Goal: Information Seeking & Learning: Learn about a topic

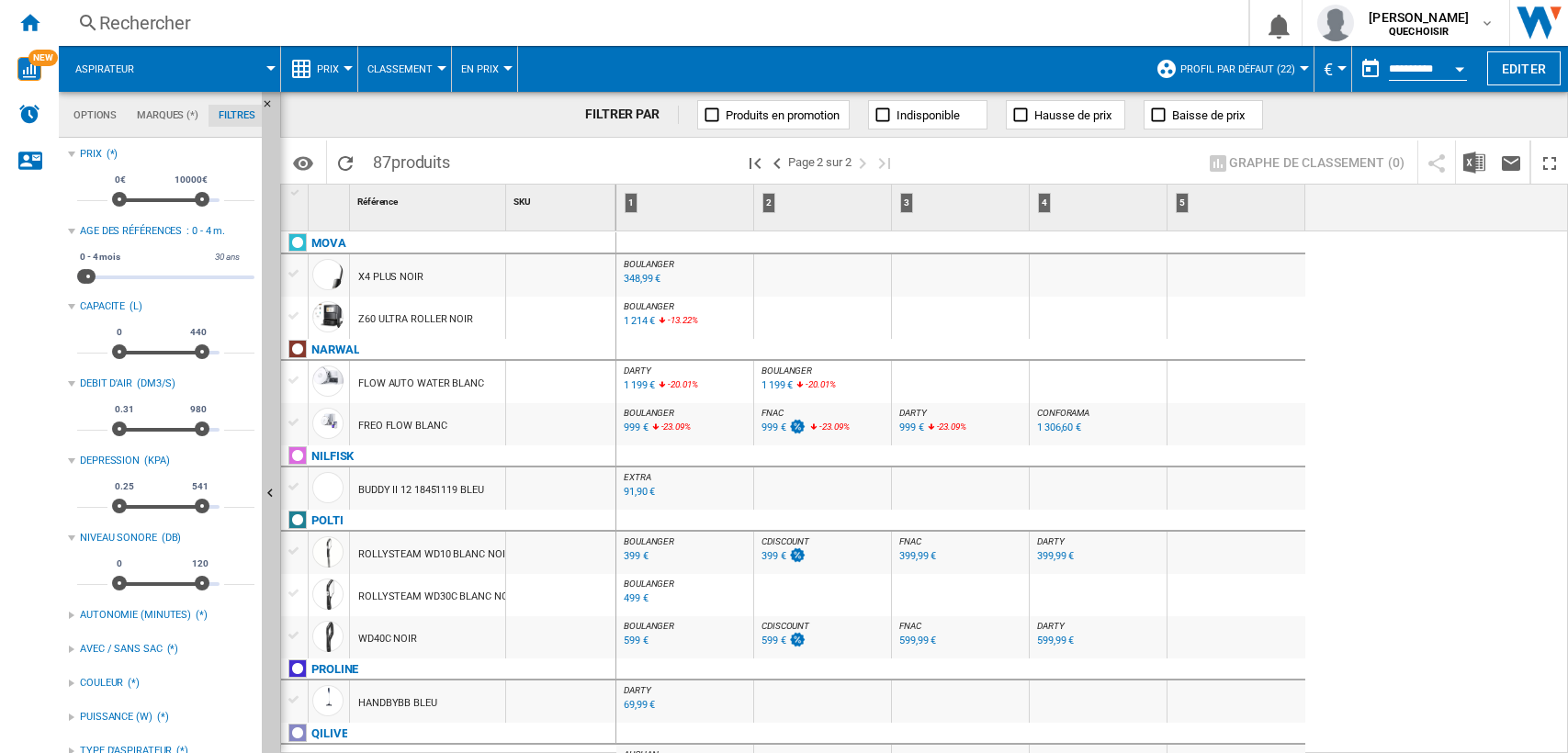
click at [227, 28] on div "Rechercher" at bounding box center [649, 22] width 1101 height 26
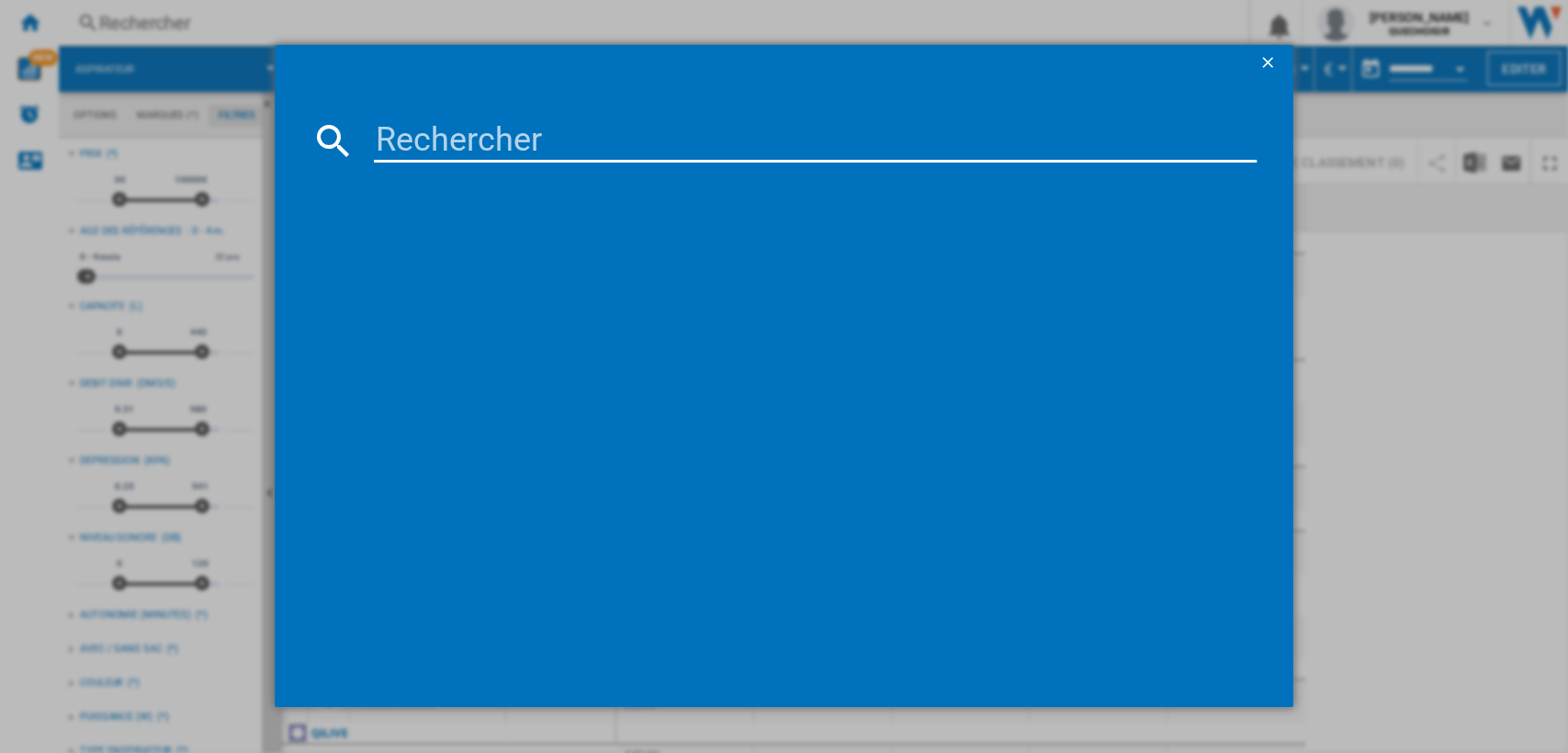
type input "GZ22"
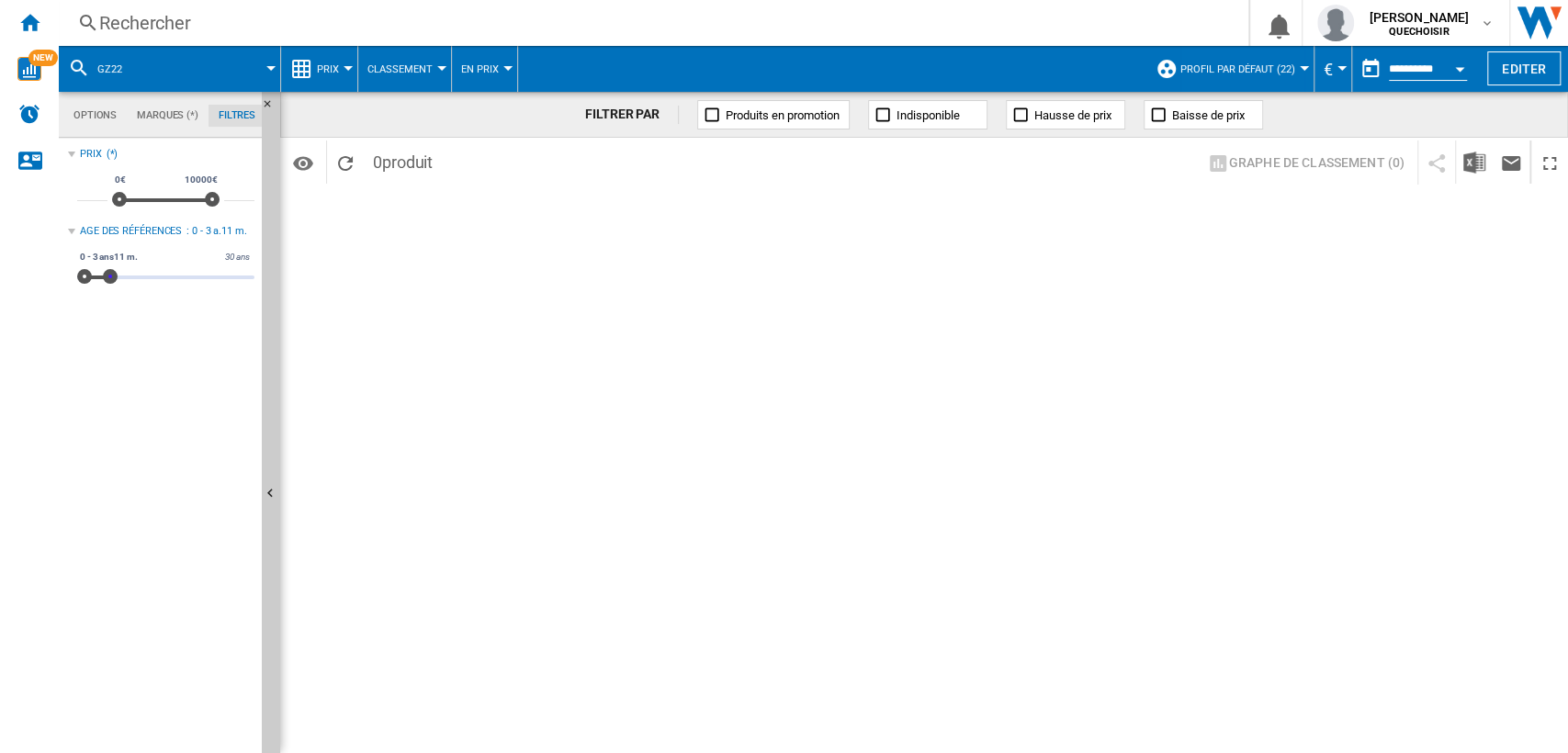
drag, startPoint x: 91, startPoint y: 276, endPoint x: 374, endPoint y: 281, distance: 283.0
click at [369, 281] on div "Options Marques (*) Filtres Options Marques (*) Filtres Sources Sites Marketpla…" at bounding box center [813, 422] width 1509 height 661
click at [1260, 80] on button "Profil par défaut (22)" at bounding box center [1241, 69] width 124 height 46
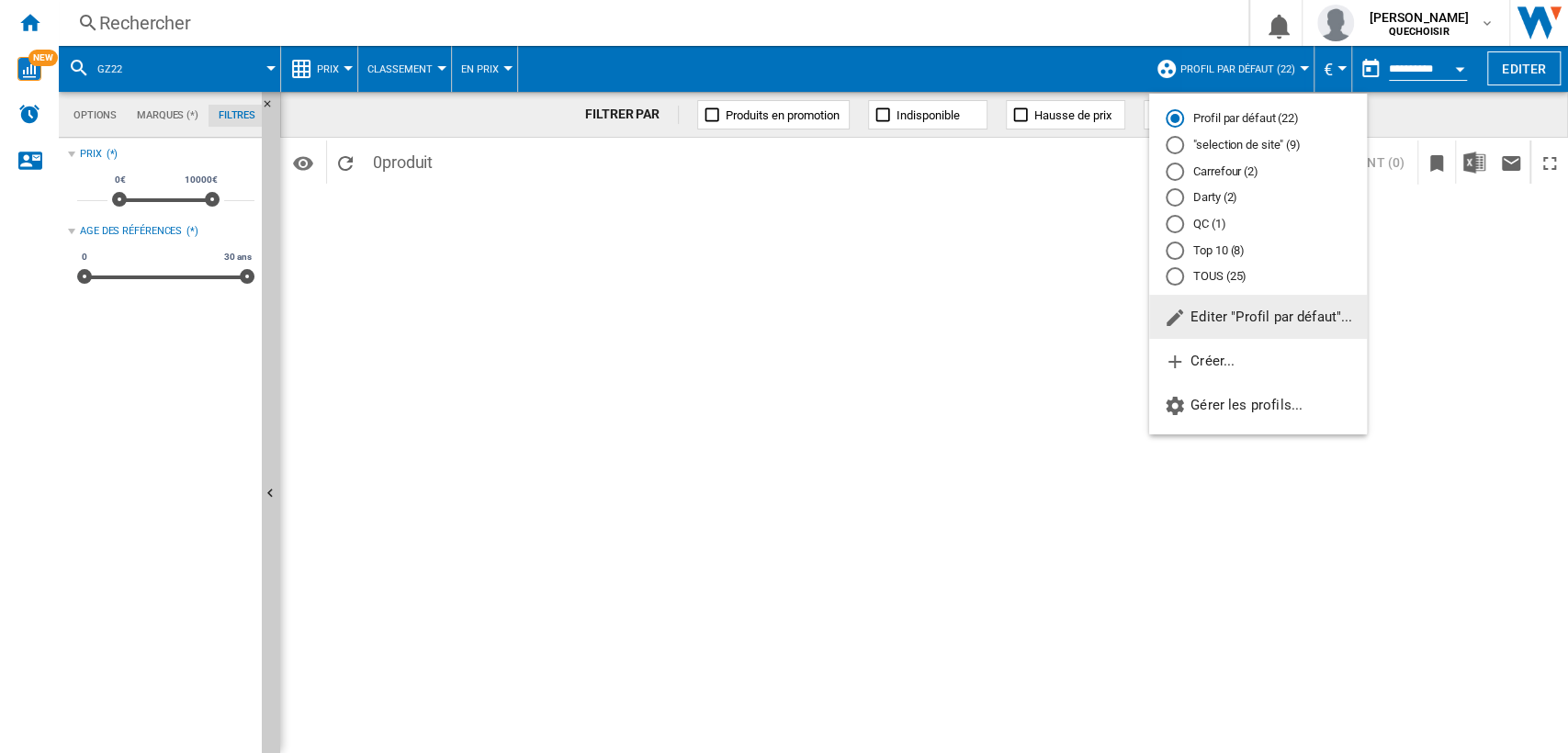
click at [1200, 268] on md-radio-button "TOUS (25)" at bounding box center [1258, 276] width 185 height 17
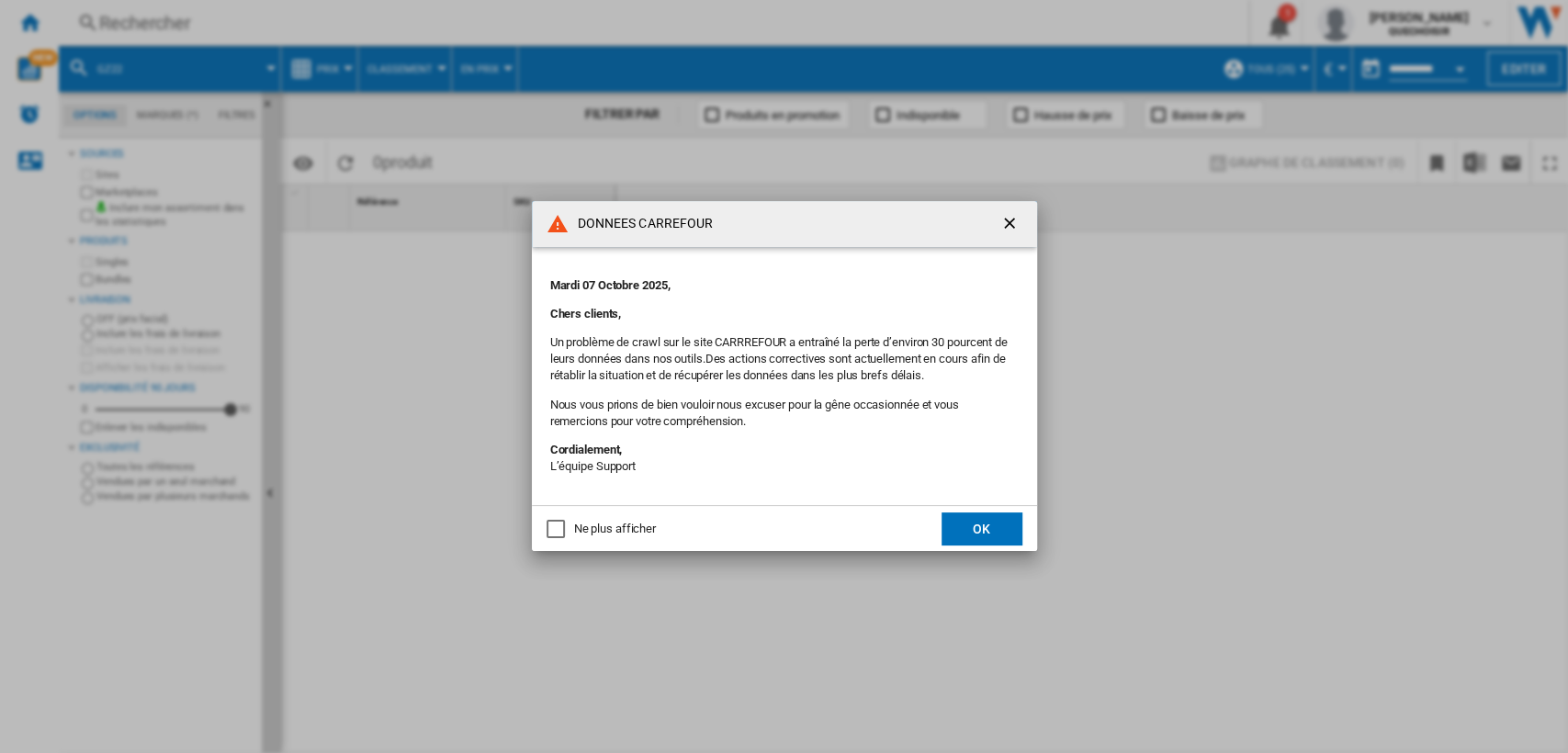
click at [971, 529] on button "OK" at bounding box center [981, 529] width 81 height 33
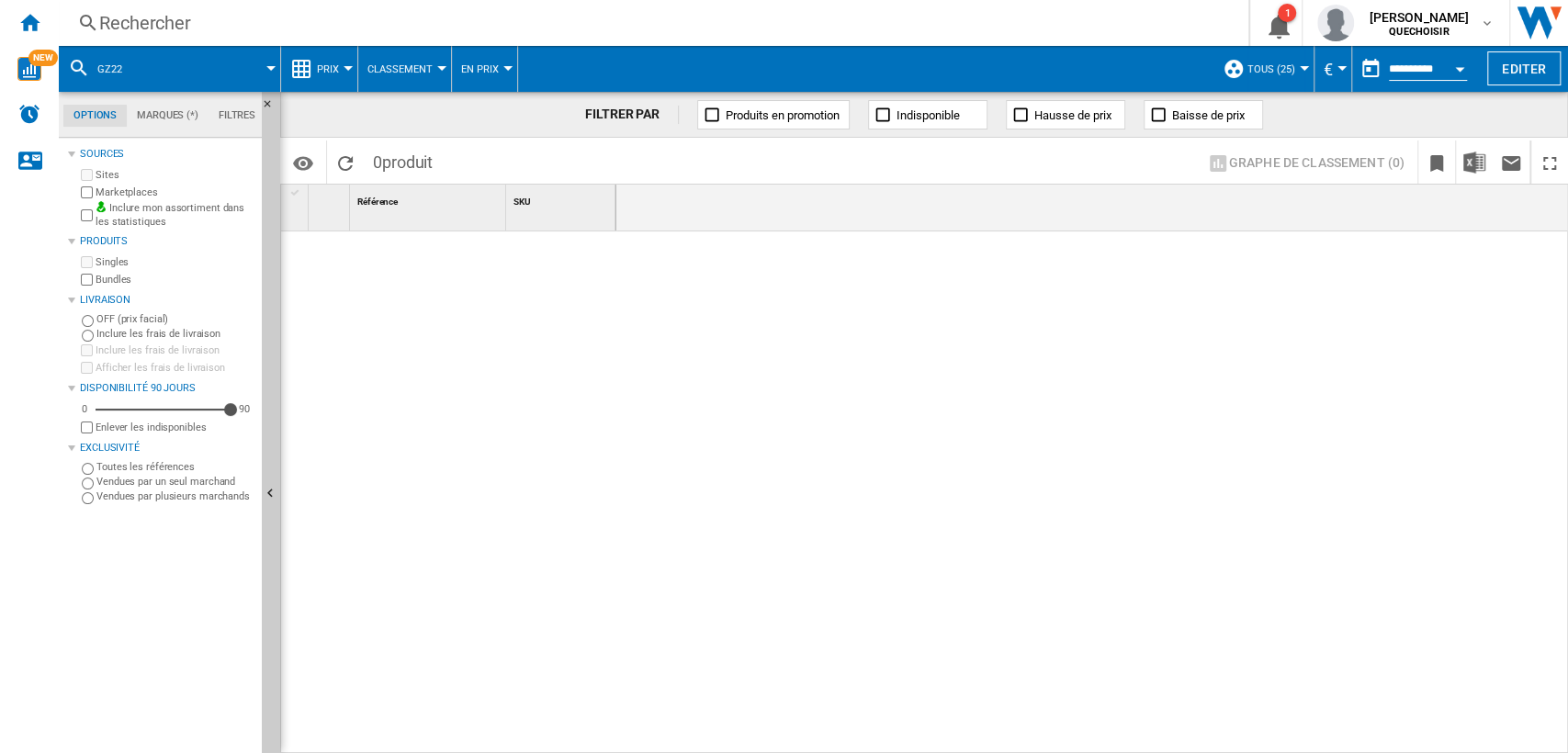
click at [259, 30] on div "Rechercher" at bounding box center [649, 22] width 1101 height 26
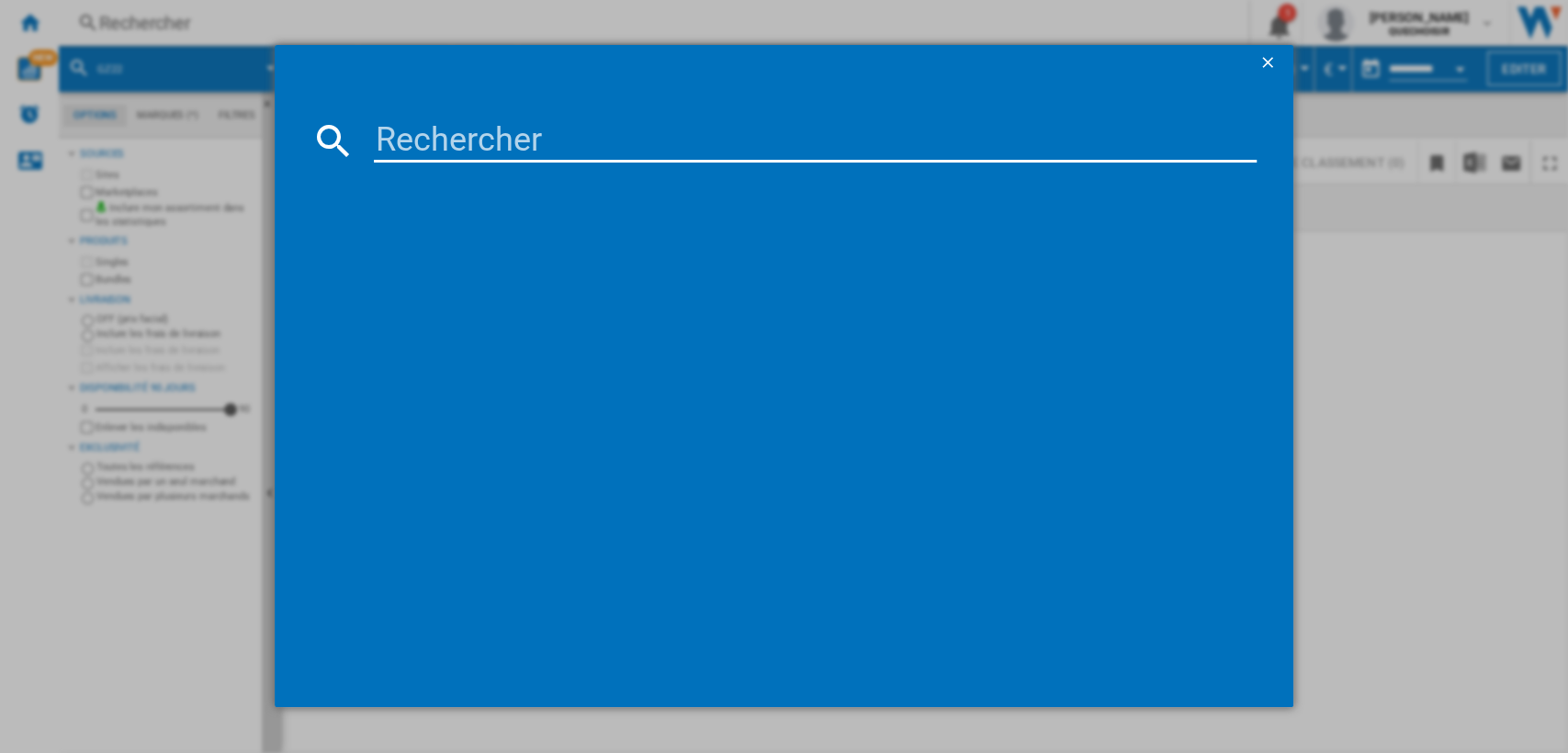
click at [507, 148] on input at bounding box center [815, 141] width 883 height 44
type input "rr87"
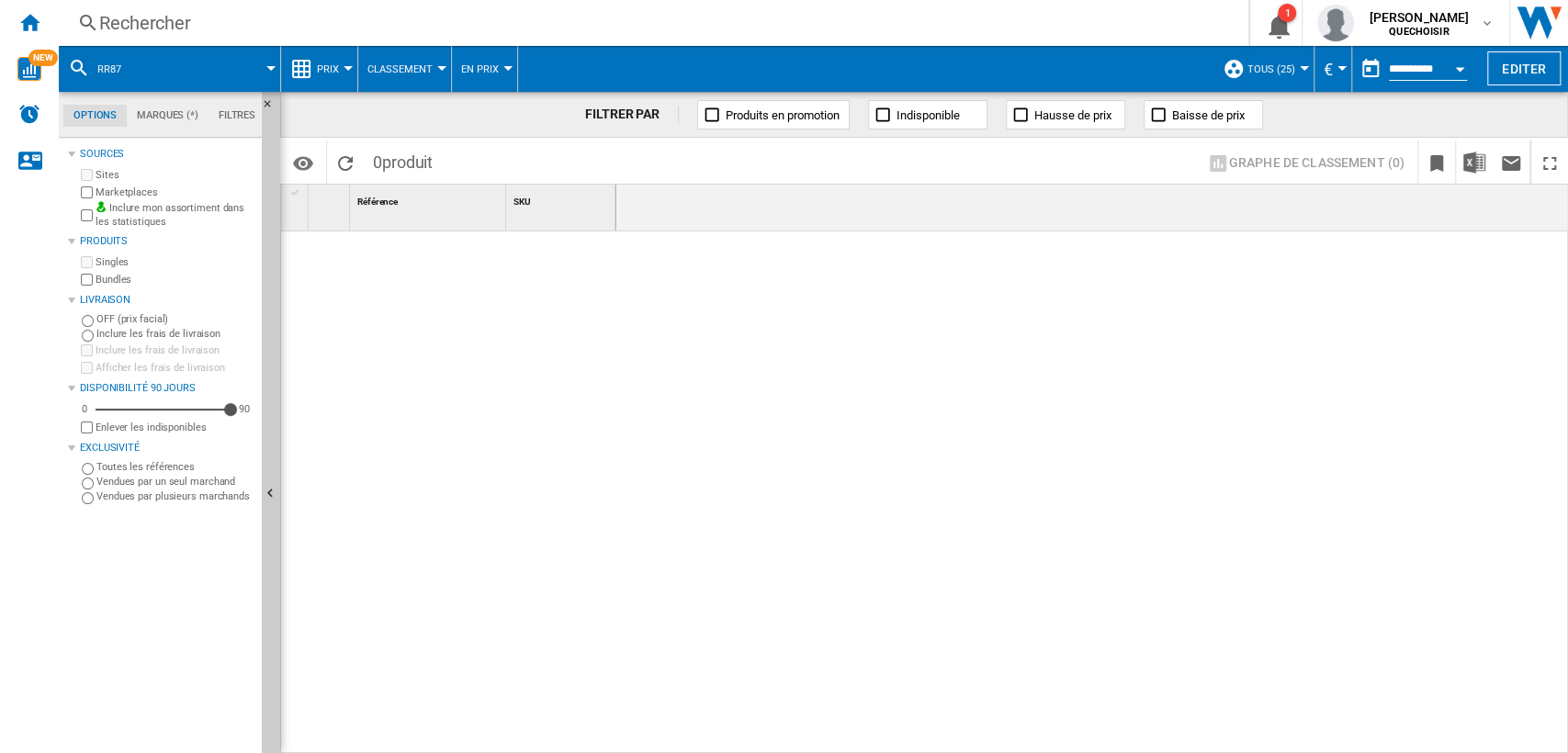
click at [348, 25] on div "Rechercher" at bounding box center [649, 22] width 1101 height 26
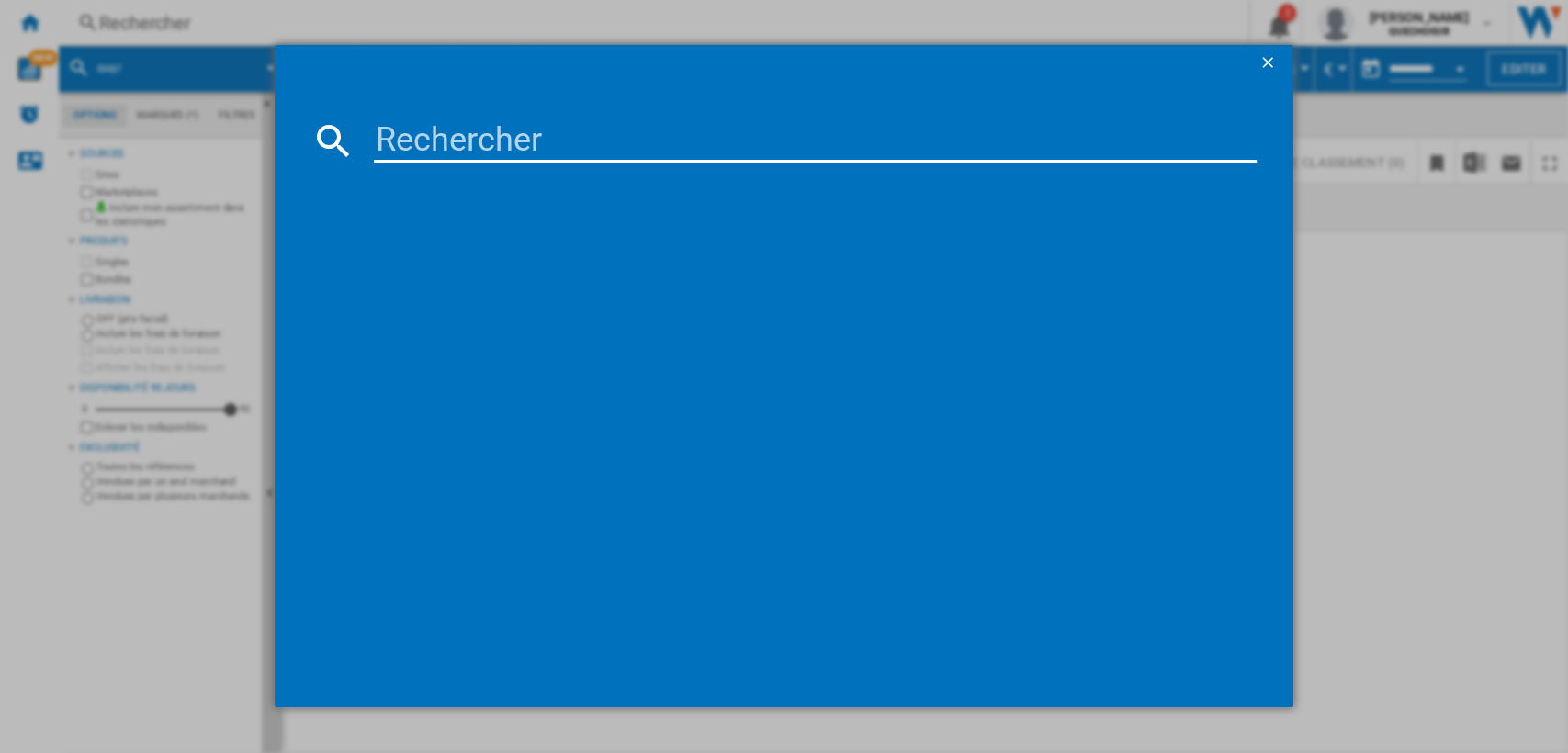
click at [528, 125] on input at bounding box center [815, 141] width 883 height 44
type input "rr87"
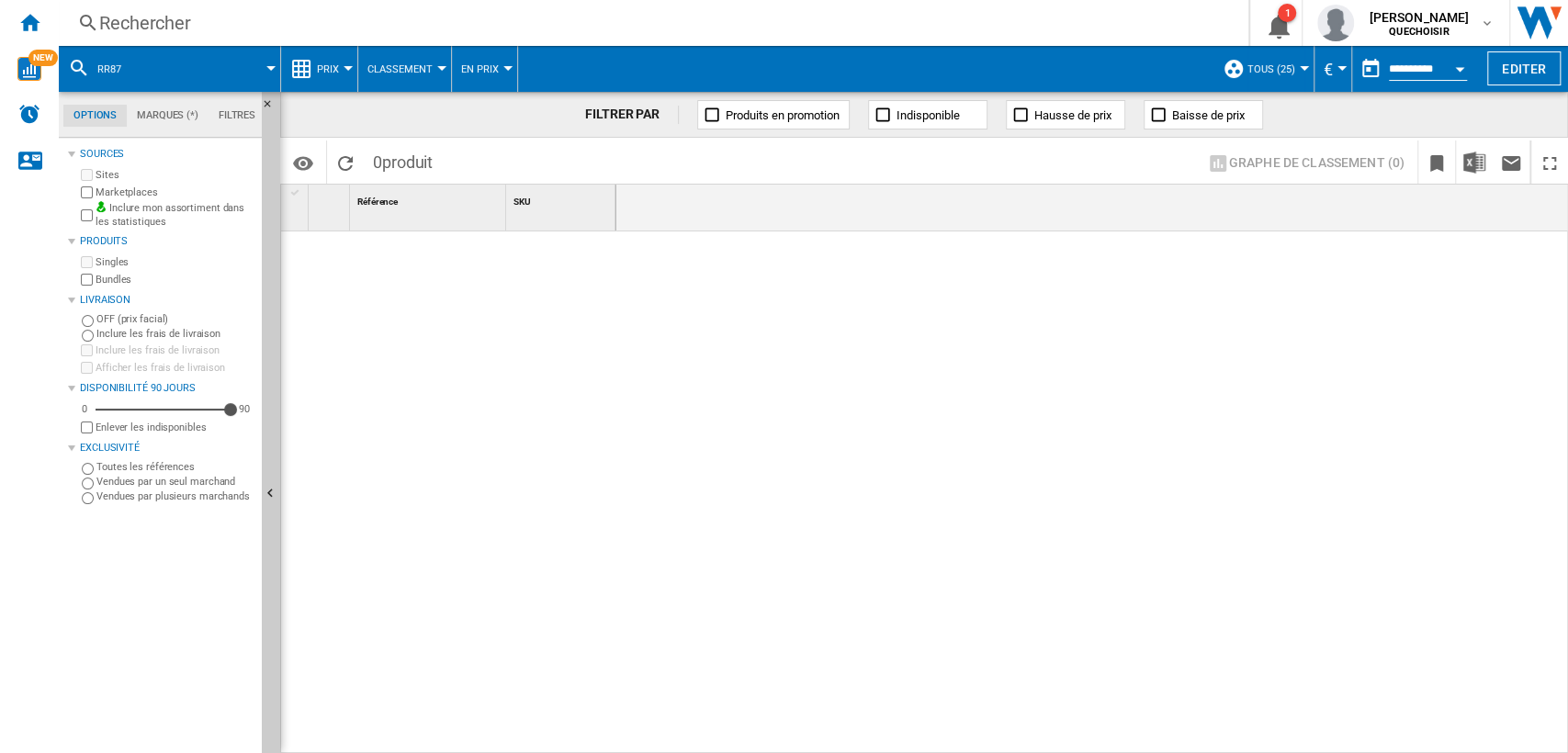
click at [448, 16] on div "Rechercher" at bounding box center [649, 22] width 1101 height 26
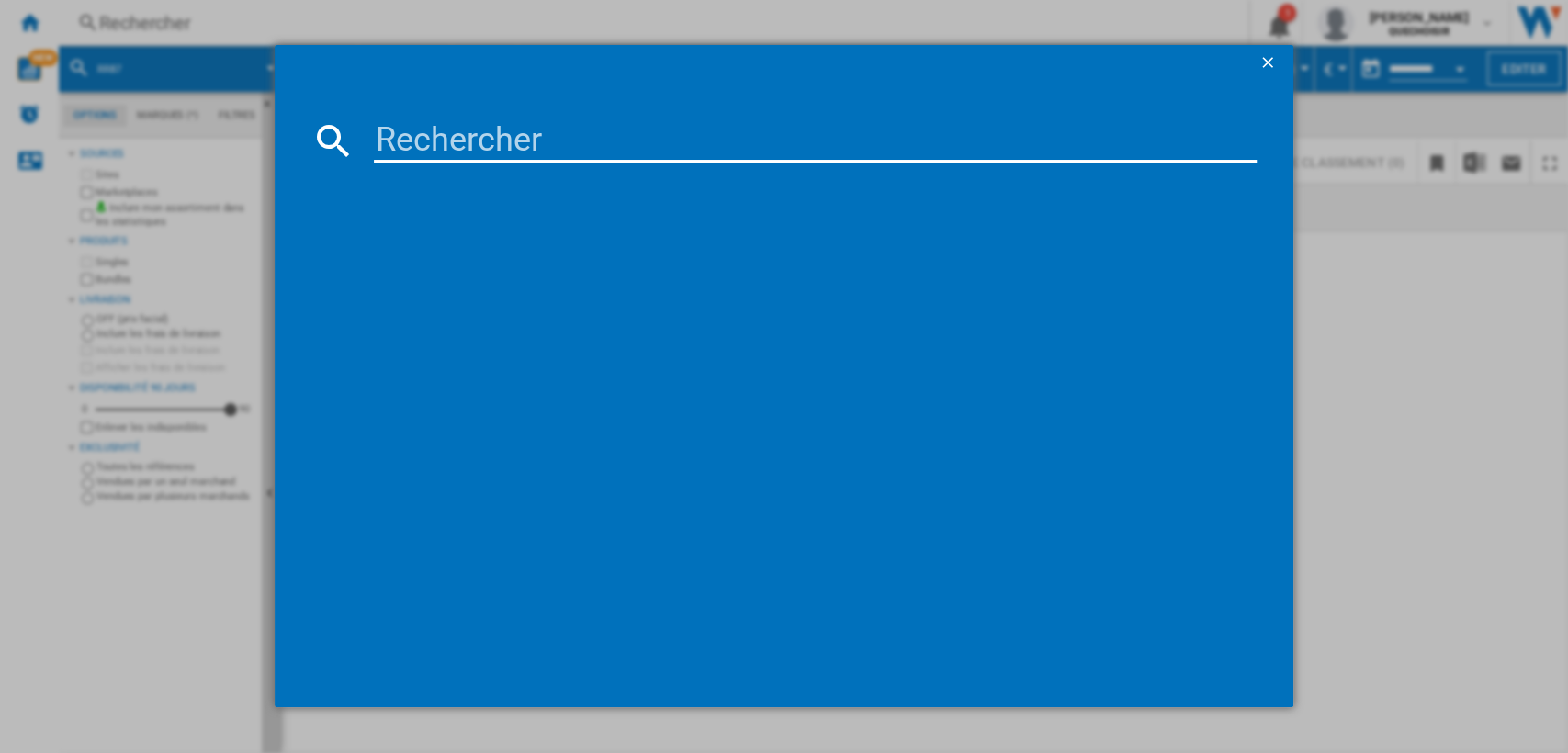
click at [528, 137] on input at bounding box center [815, 141] width 883 height 44
type input "rr8"
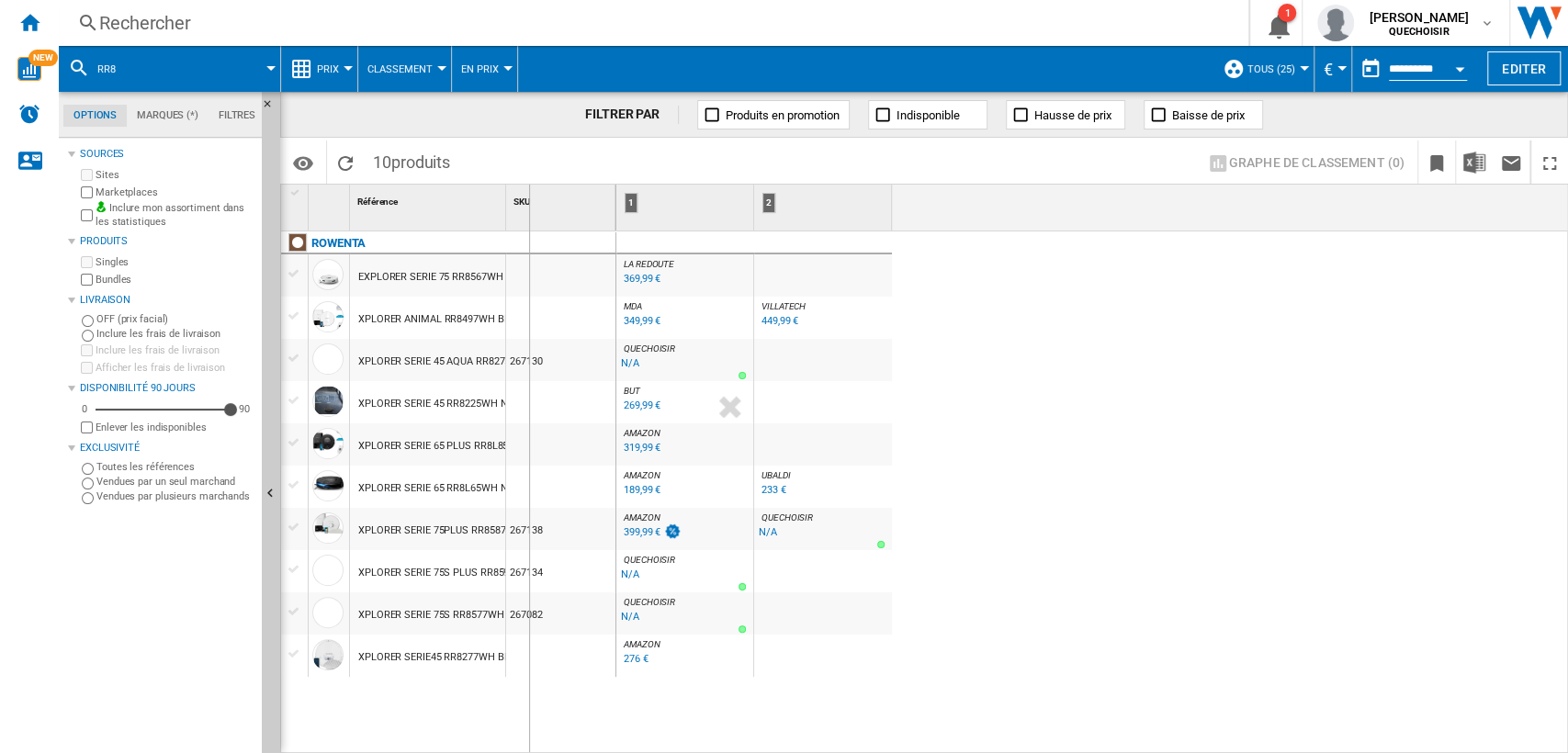
drag, startPoint x: 502, startPoint y: 220, endPoint x: 567, endPoint y: 221, distance: 65.0
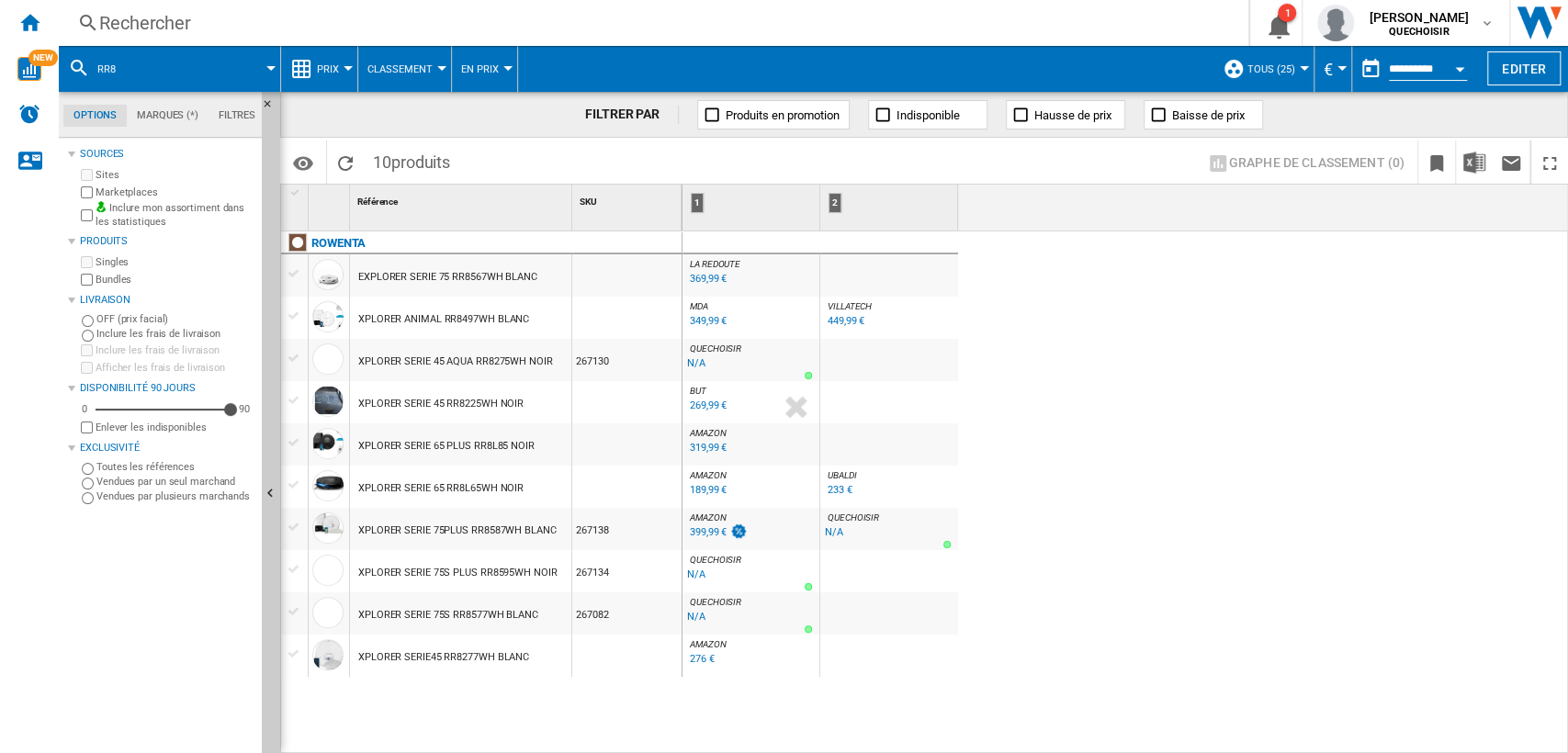
click at [345, 26] on div "Rechercher" at bounding box center [649, 22] width 1101 height 26
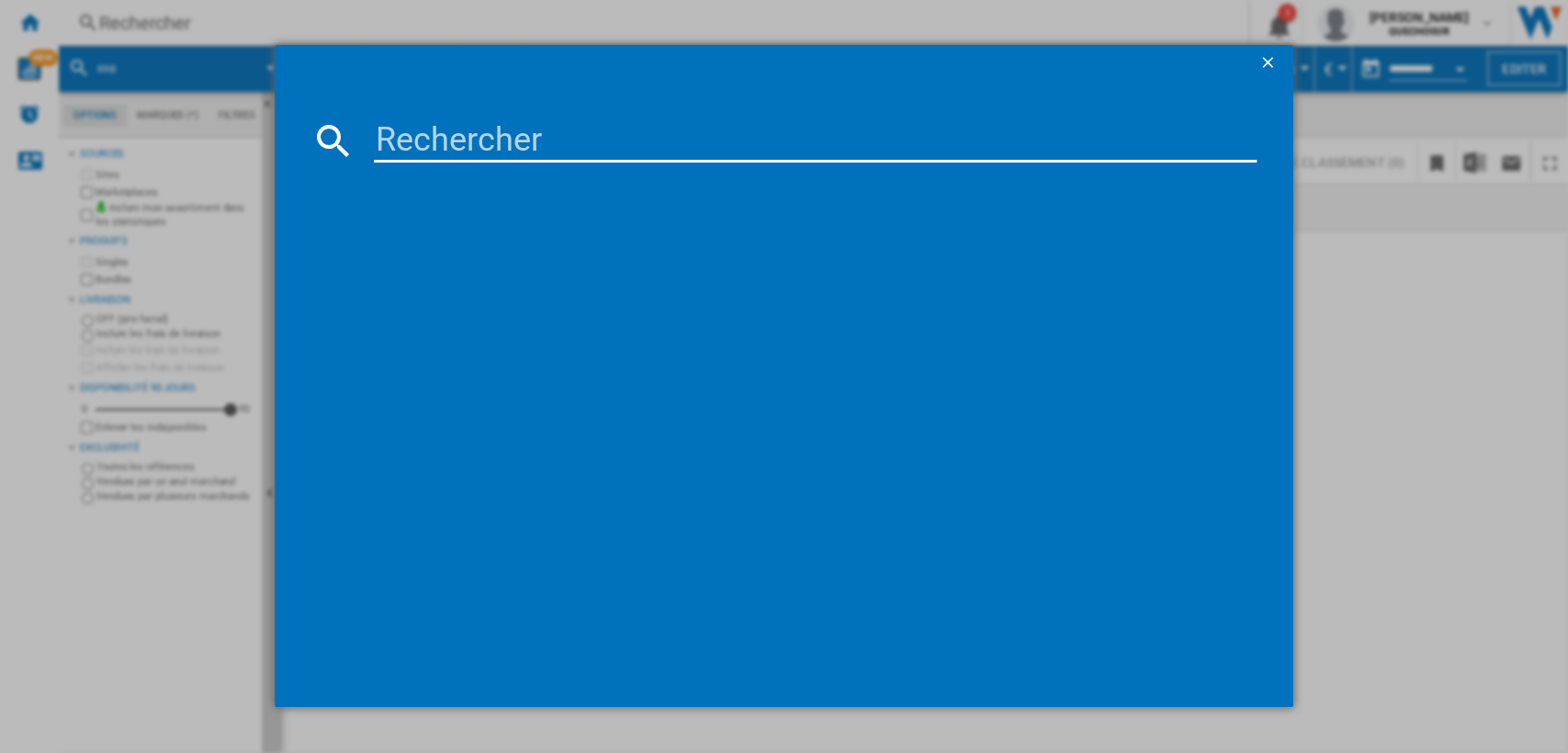
click at [492, 140] on input at bounding box center [815, 141] width 883 height 44
type input "rowenta rr"
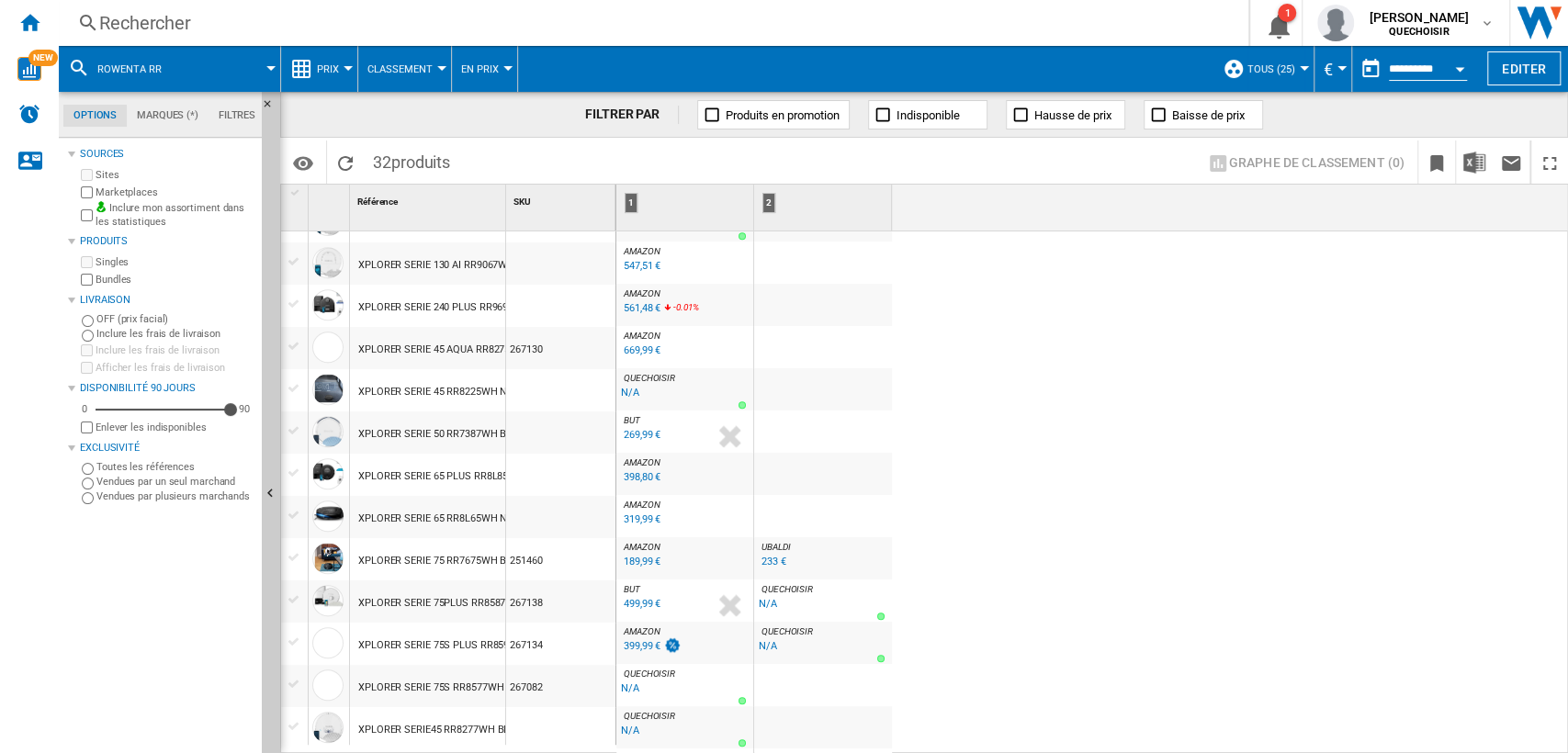
scroll to position [851, 0]
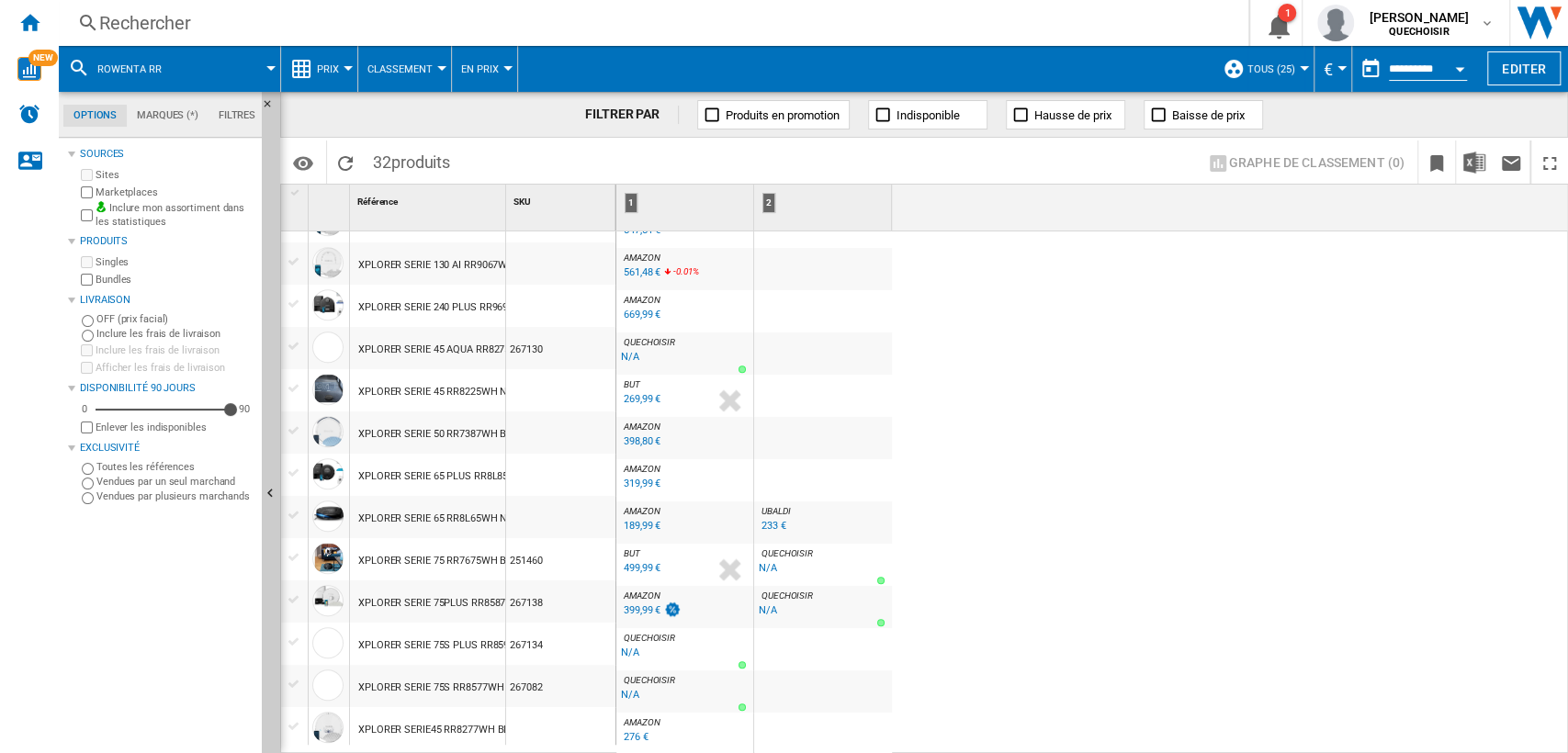
click at [654, 472] on span "AMAZON" at bounding box center [640, 468] width 36 height 10
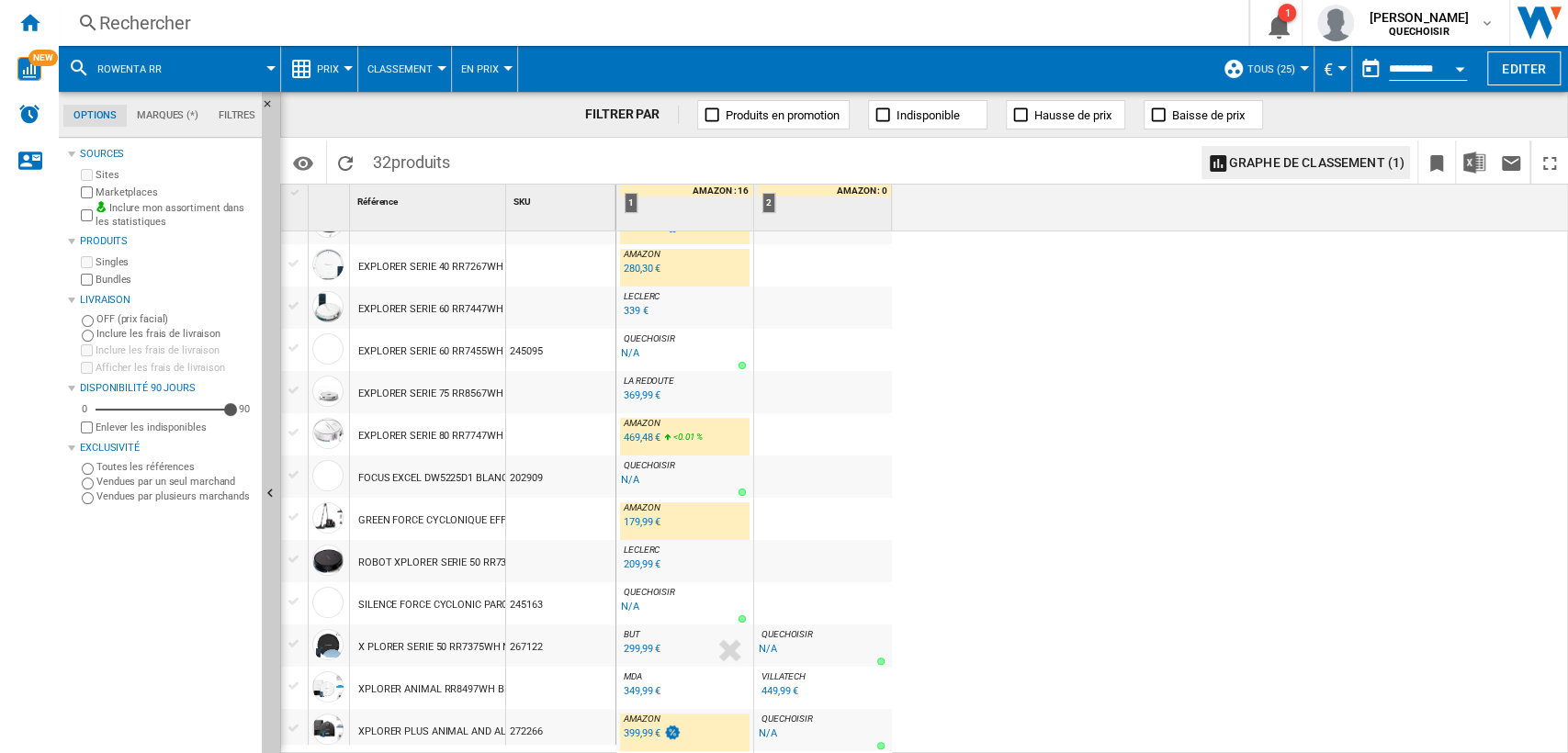
scroll to position [0, 0]
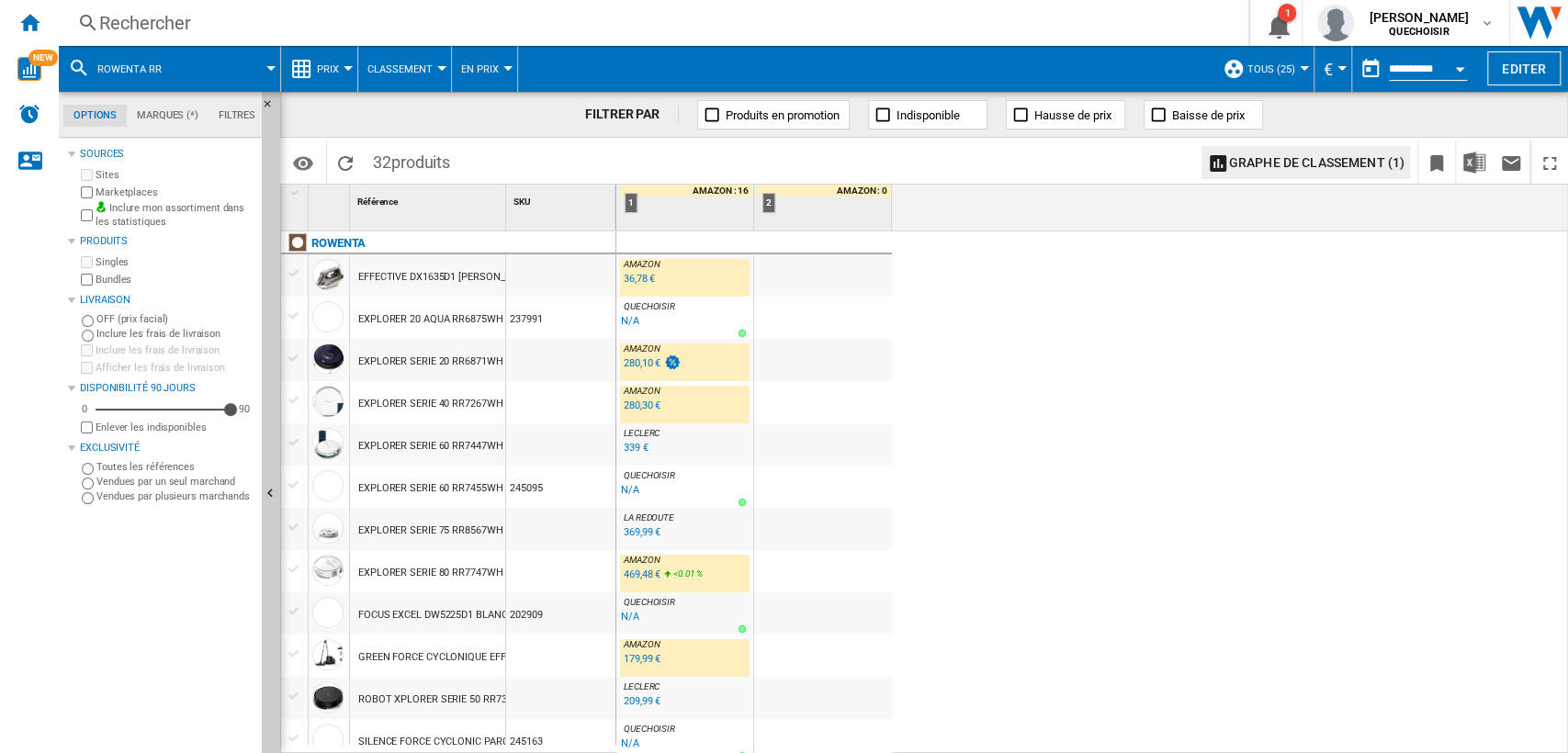
click at [288, 28] on div "Rechercher" at bounding box center [649, 22] width 1101 height 26
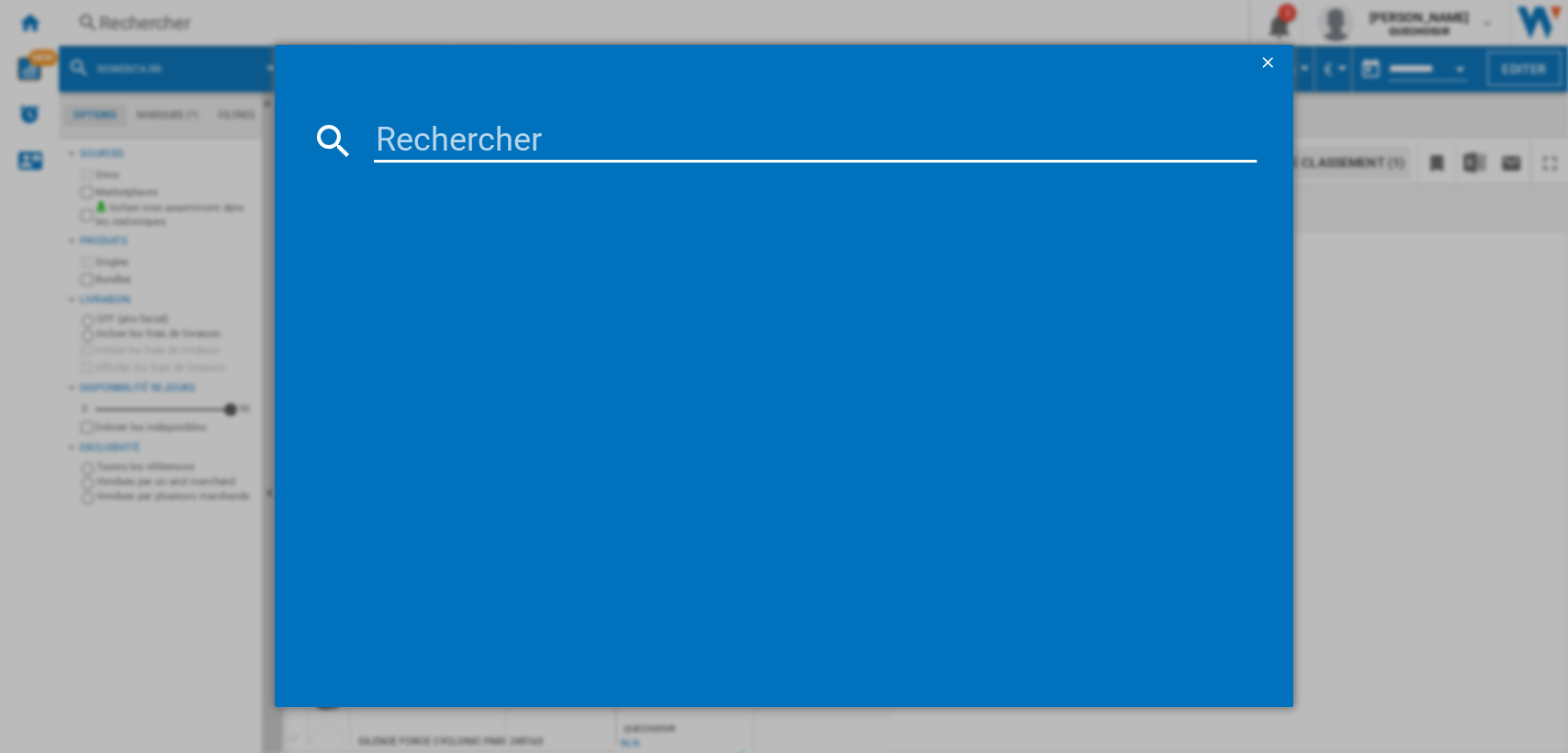
type input "o"
type input "hoover hg2"
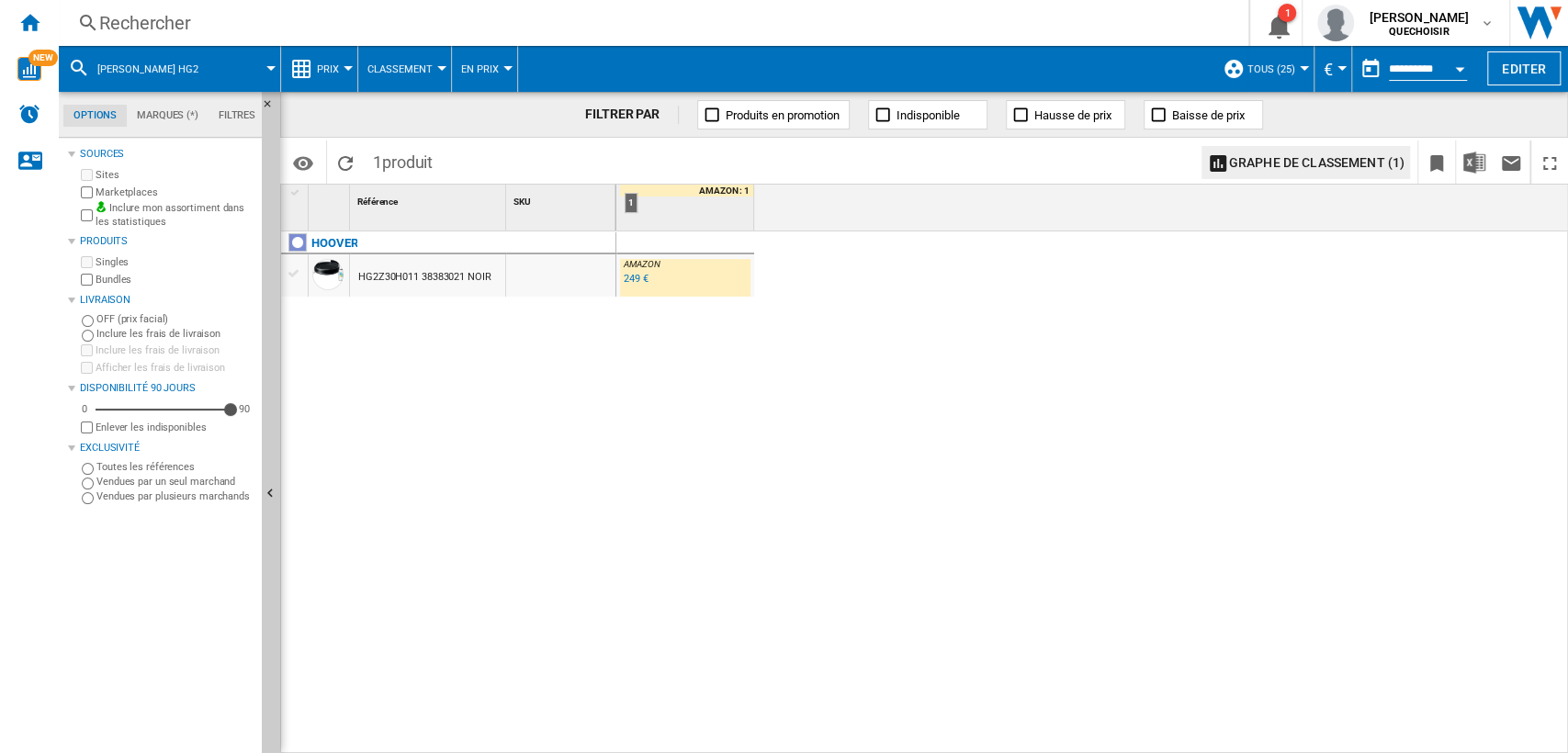
click at [636, 273] on div "249 €" at bounding box center [636, 278] width 25 height 12
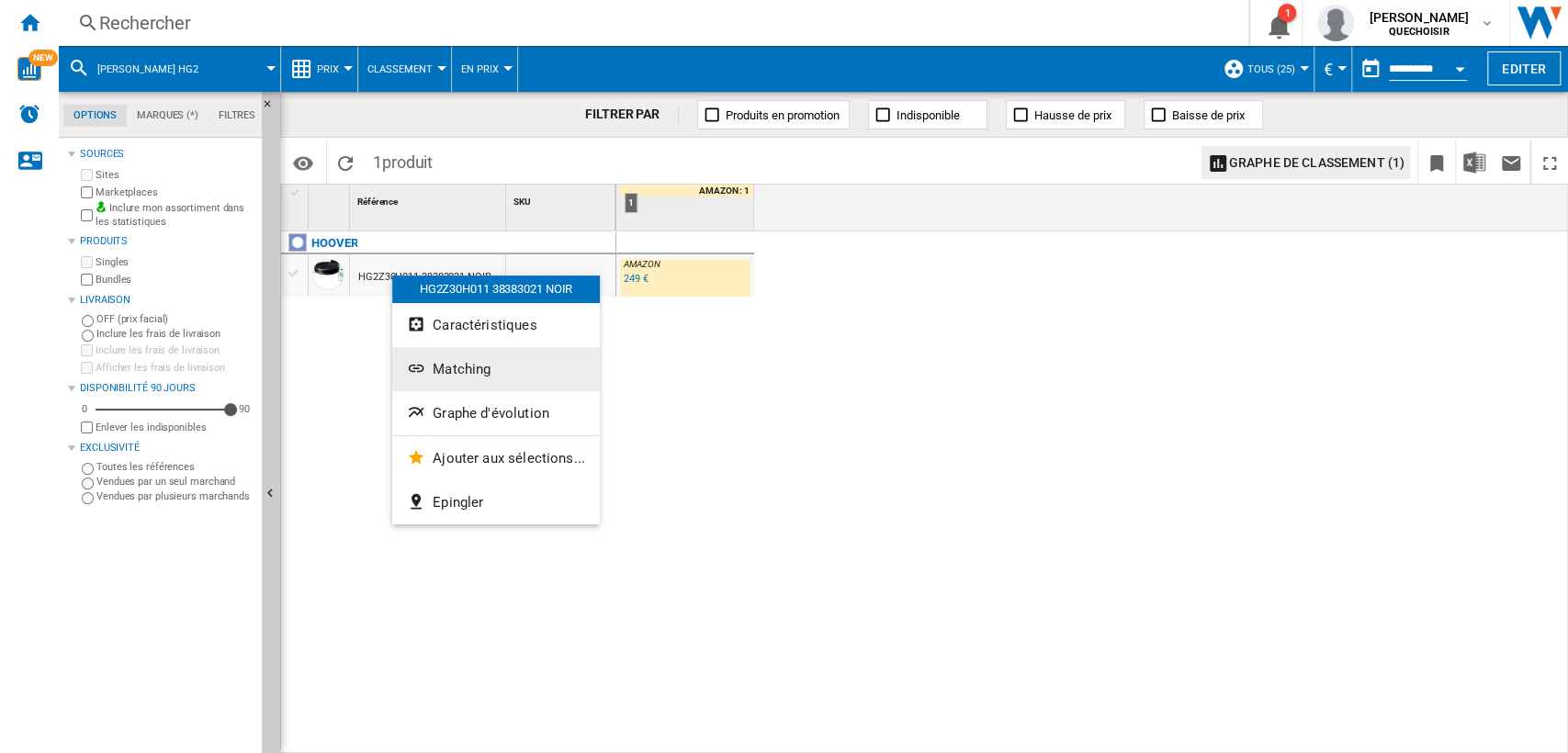
click at [472, 367] on span "Matching" at bounding box center [461, 369] width 58 height 16
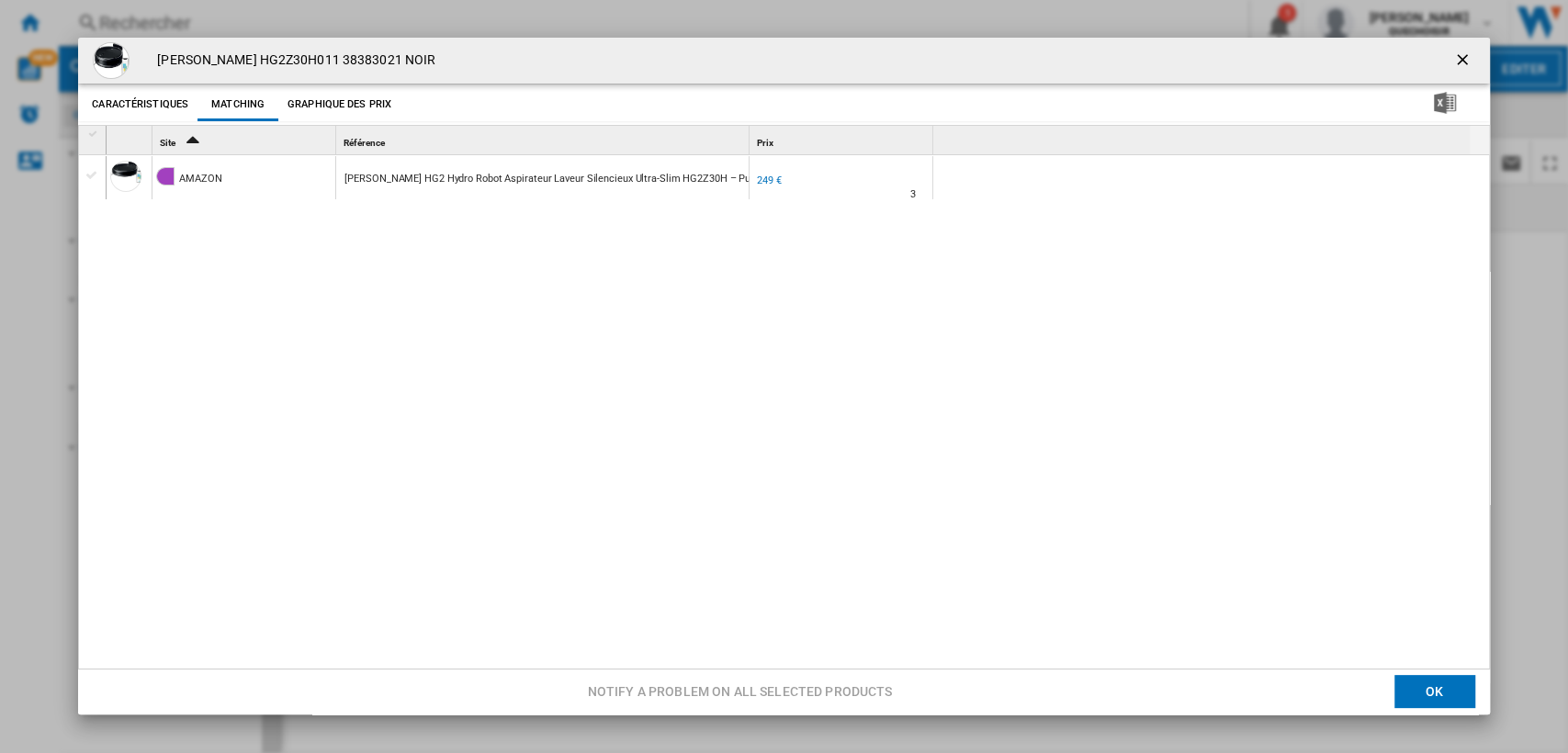
click at [1452, 68] on ng-md-icon "getI18NText('BUTTONS.CLOSE_DIALOG')" at bounding box center [1463, 61] width 22 height 22
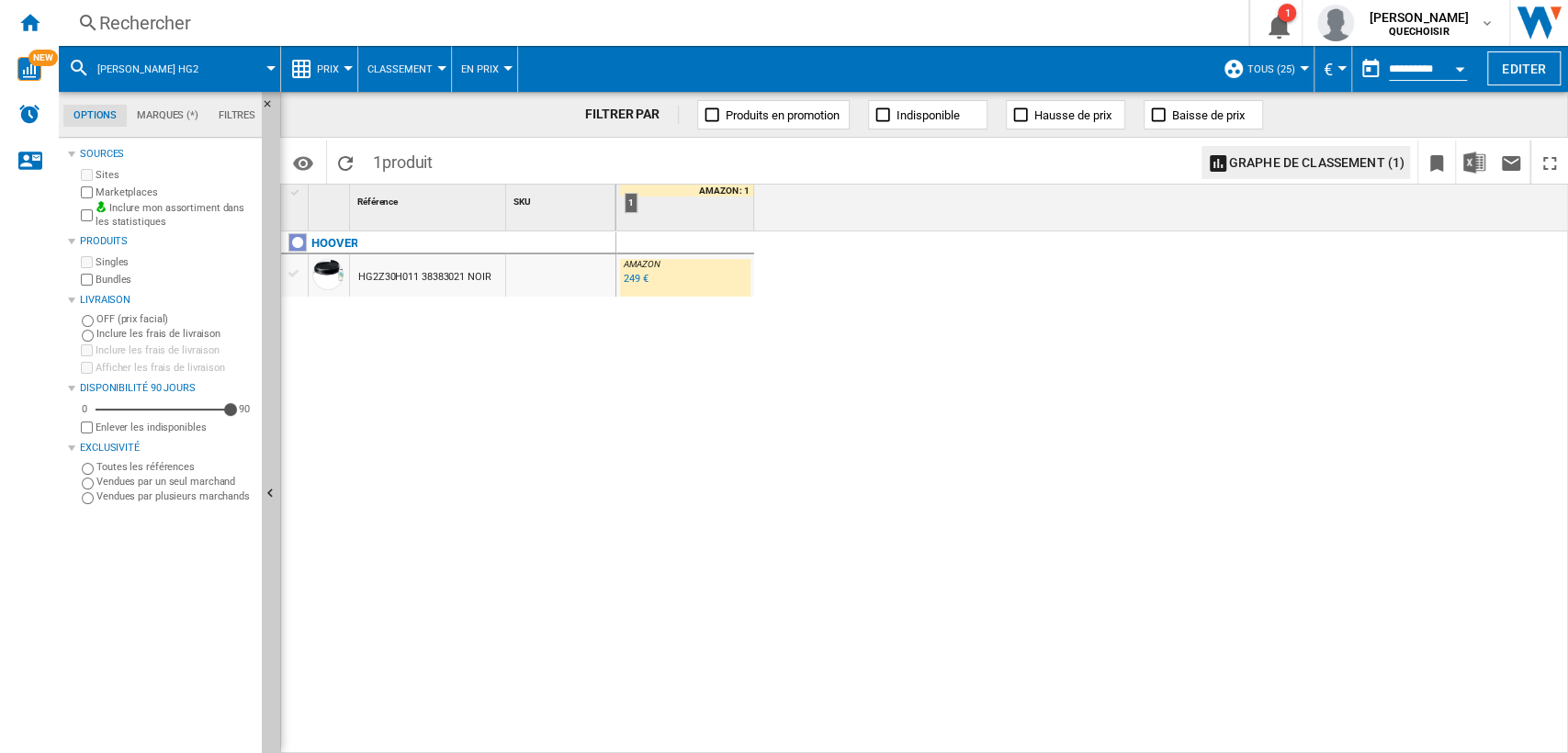
click at [291, 27] on div "Rechercher" at bounding box center [649, 22] width 1101 height 26
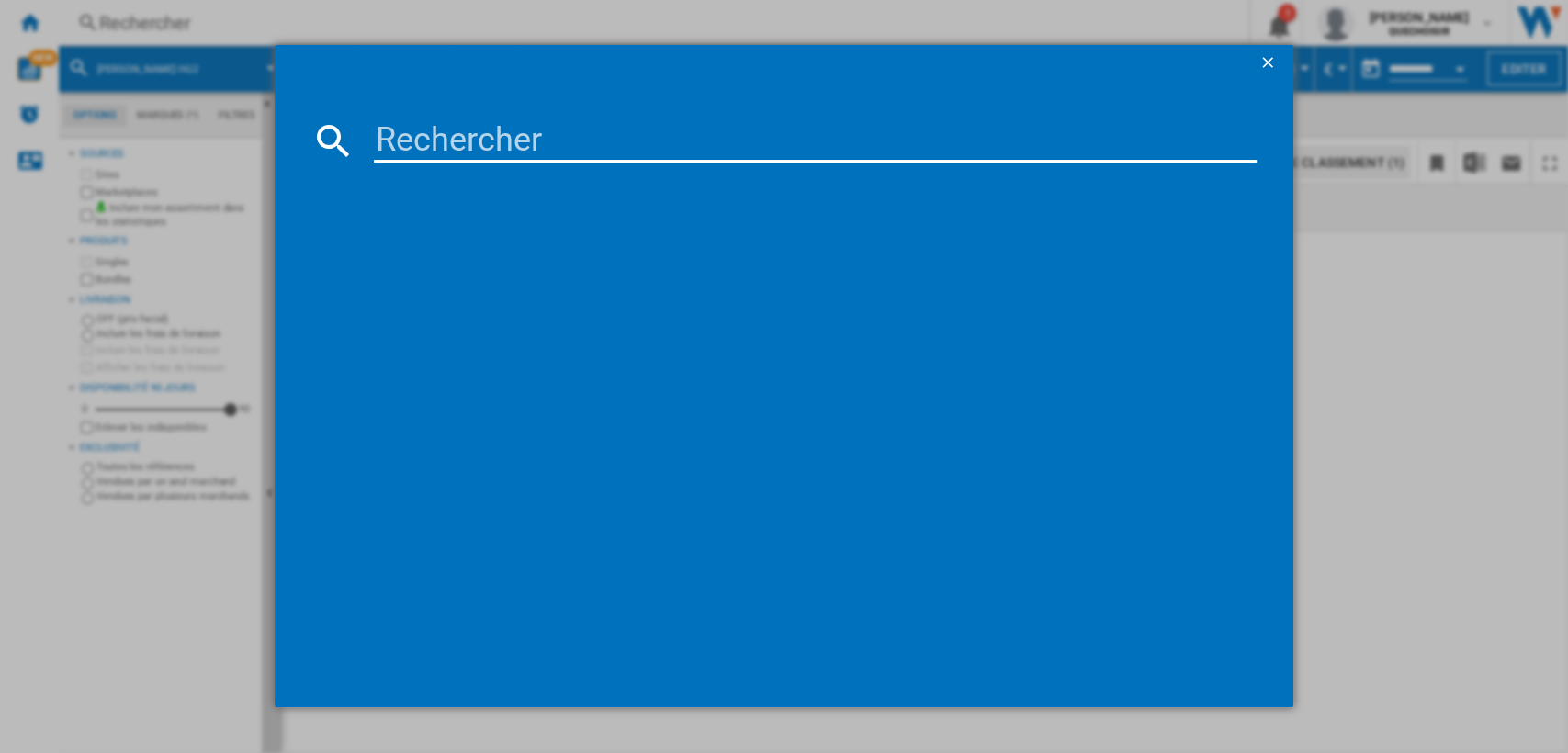
type input "Roborock Saros Z70"
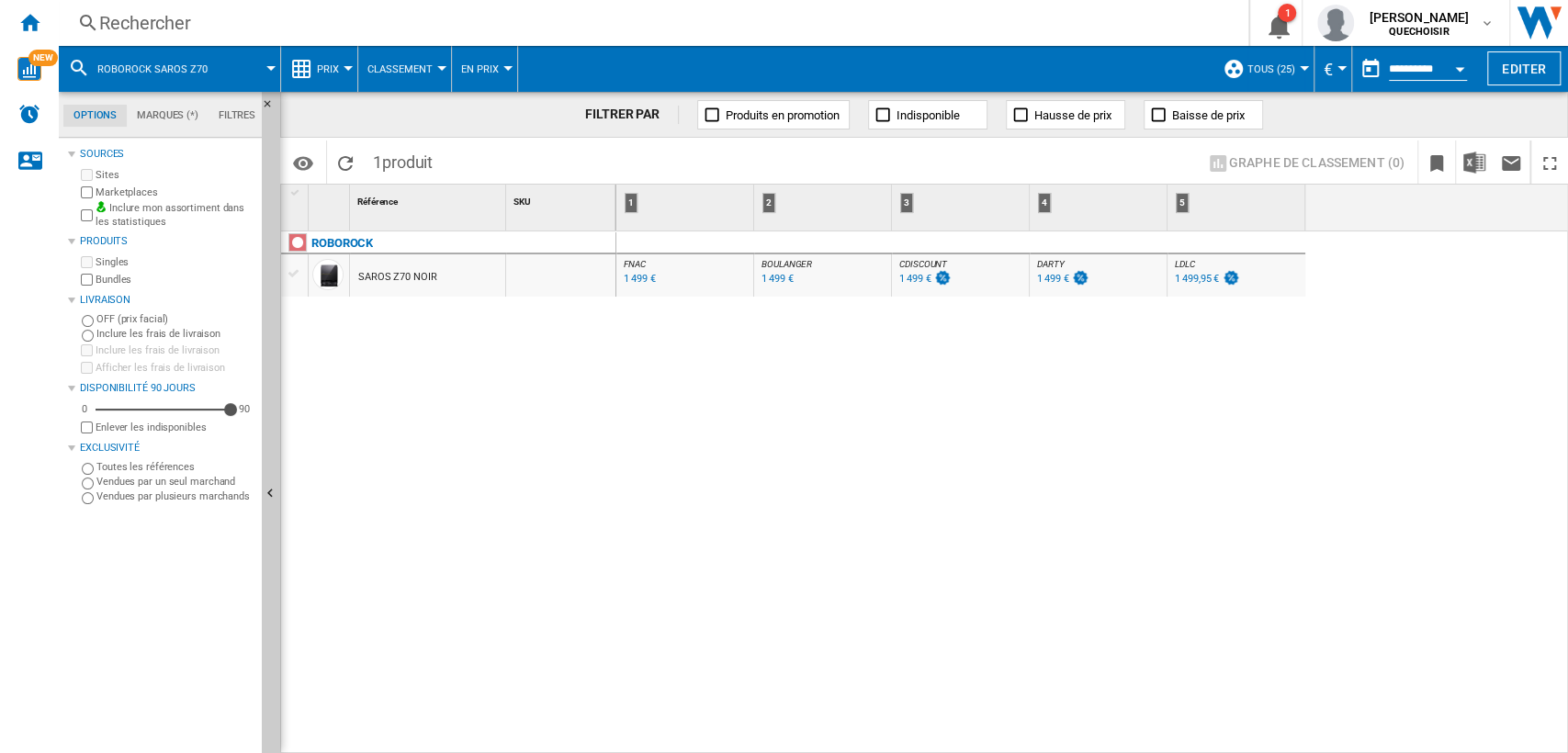
click at [392, 276] on div "SAROS Z70 NOIR" at bounding box center [398, 277] width 79 height 42
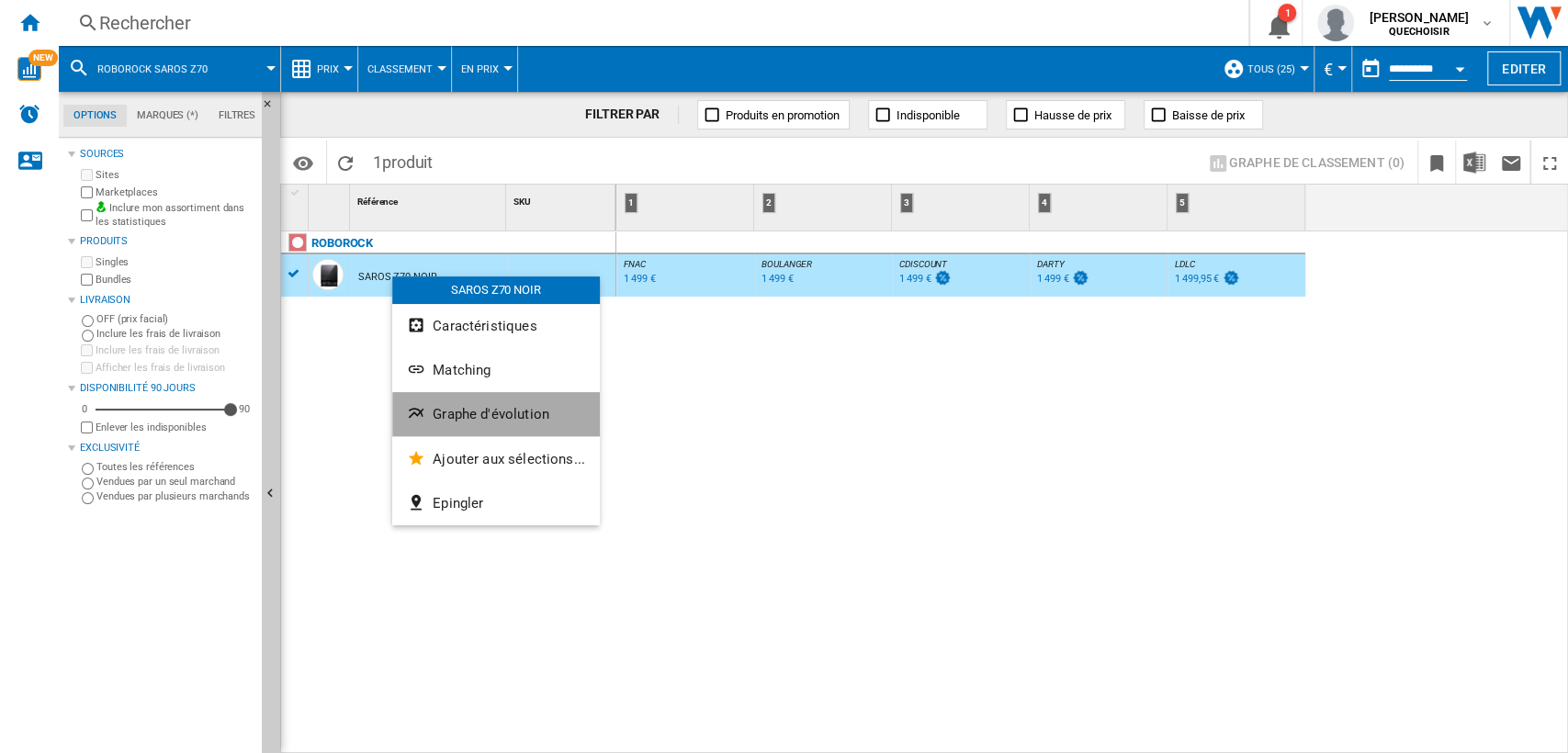
click at [499, 421] on span "Graphe d'évolution" at bounding box center [490, 413] width 117 height 16
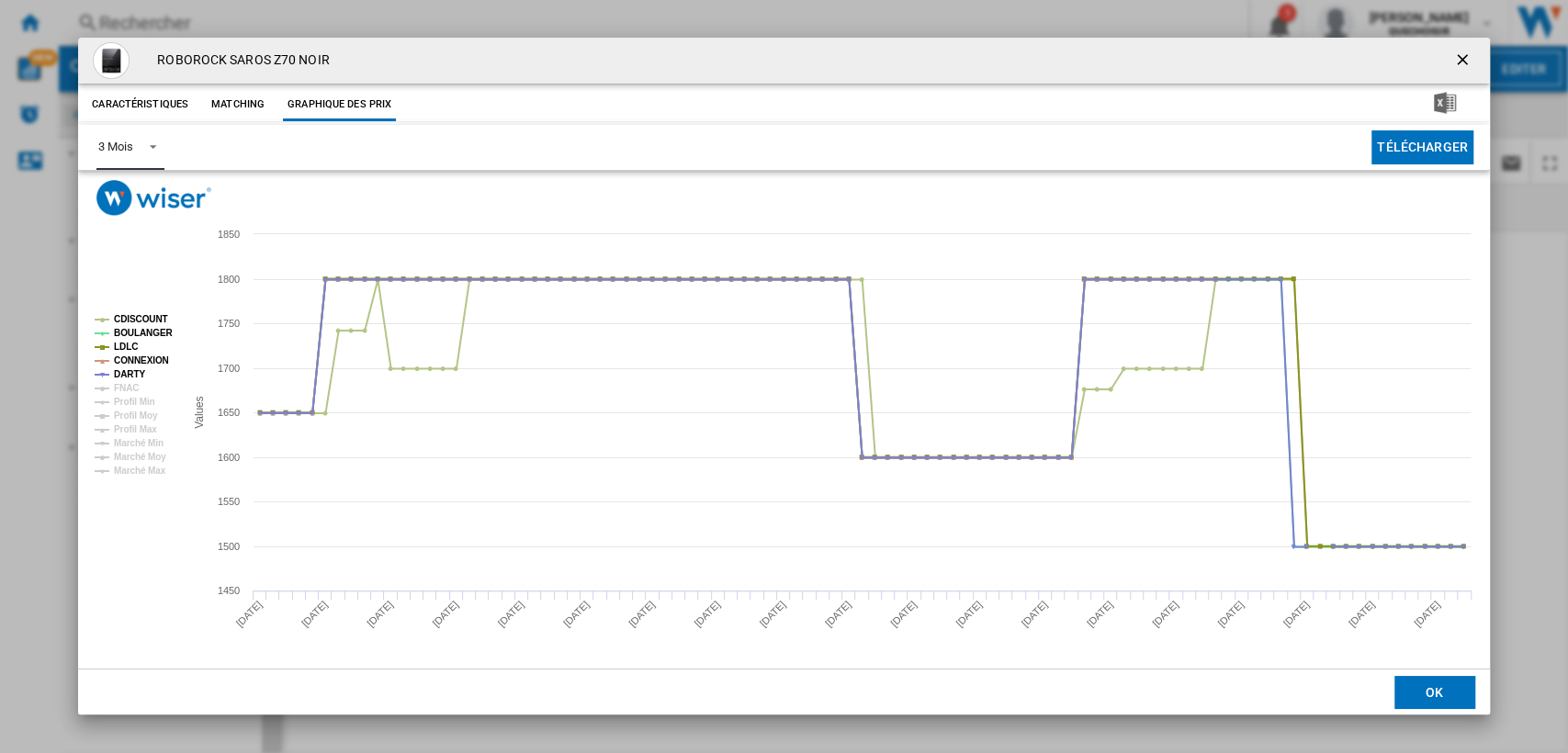
click at [125, 146] on div "3 Mois" at bounding box center [115, 146] width 34 height 13
click at [128, 176] on md-option "6 Mois" at bounding box center [146, 192] width 125 height 44
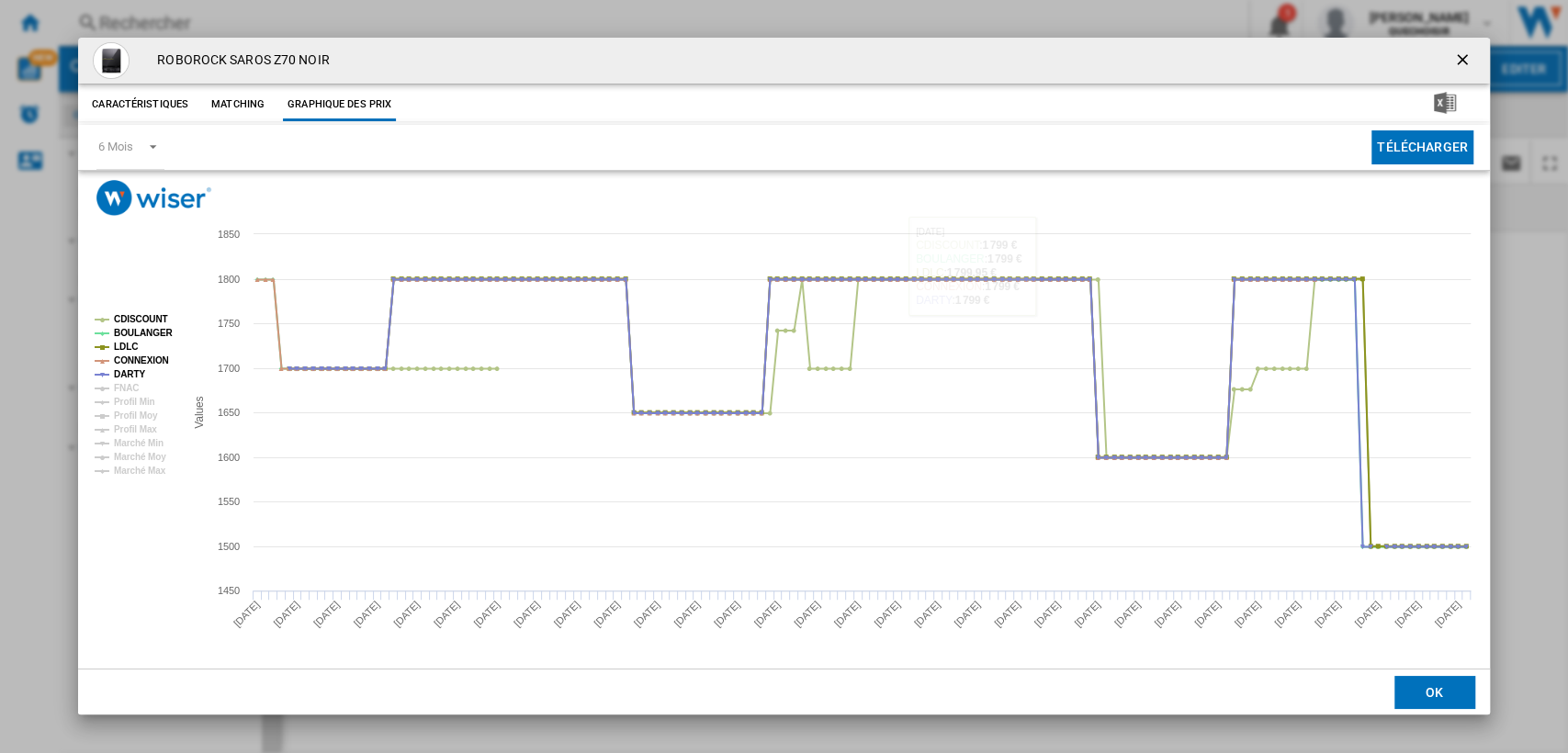
click at [1454, 63] on ng-md-icon "getI18NText('BUTTONS.CLOSE_DIALOG')" at bounding box center [1463, 61] width 22 height 22
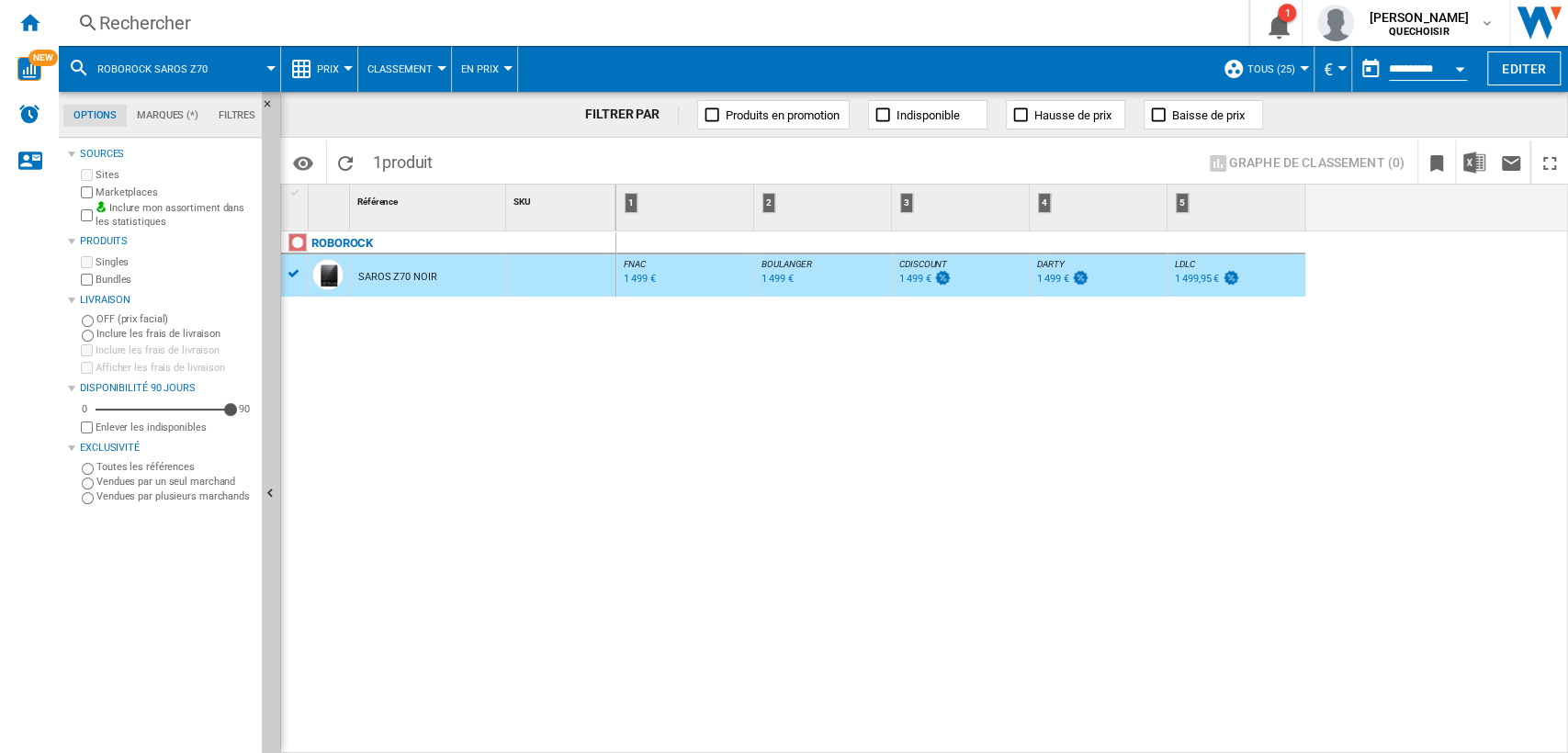
click at [779, 276] on div "1 499 €" at bounding box center [776, 278] width 31 height 12
click at [1051, 283] on div "1 499 €" at bounding box center [1052, 278] width 31 height 12
